Goal: Information Seeking & Learning: Learn about a topic

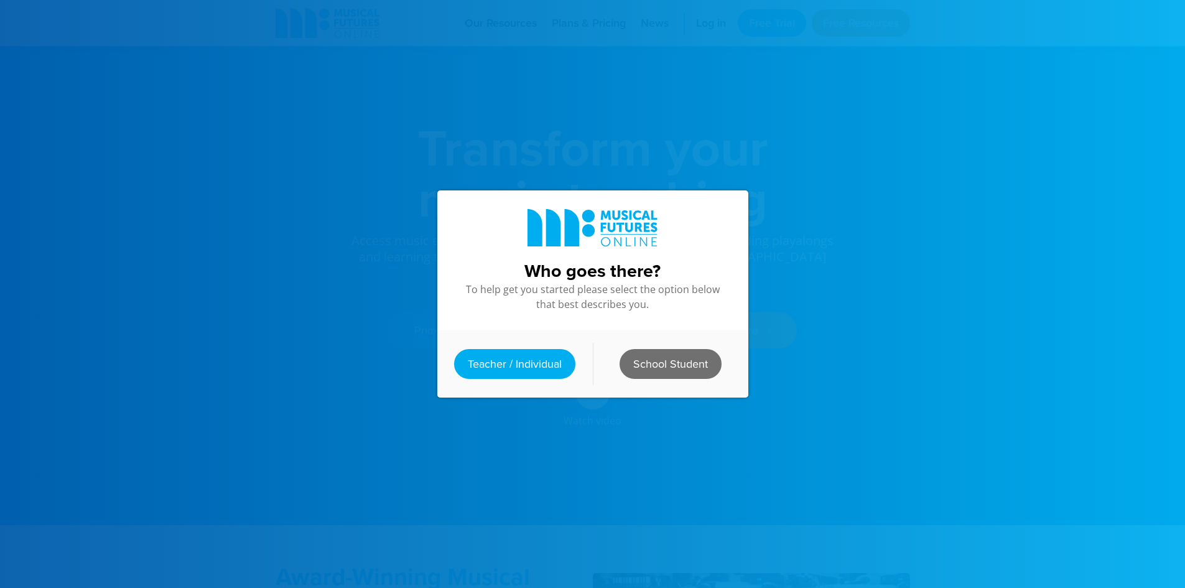
click at [621, 359] on link "School Student" at bounding box center [670, 364] width 102 height 30
